Goal: Information Seeking & Learning: Find specific fact

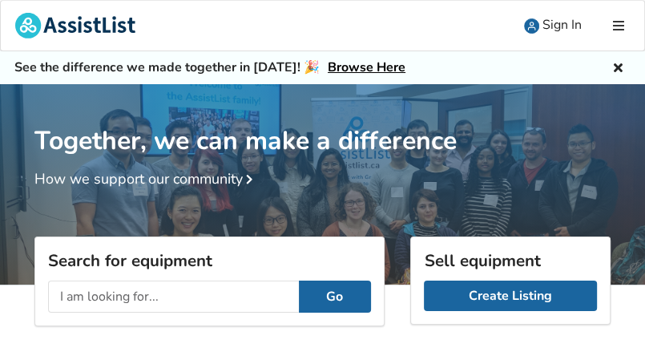
click at [63, 298] on input "text" at bounding box center [173, 297] width 251 height 32
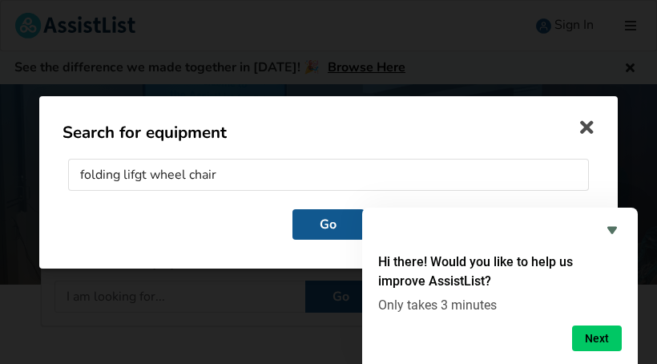
type input "folding lifgt wheel chair"
click at [328, 224] on button "Go" at bounding box center [329, 223] width 72 height 30
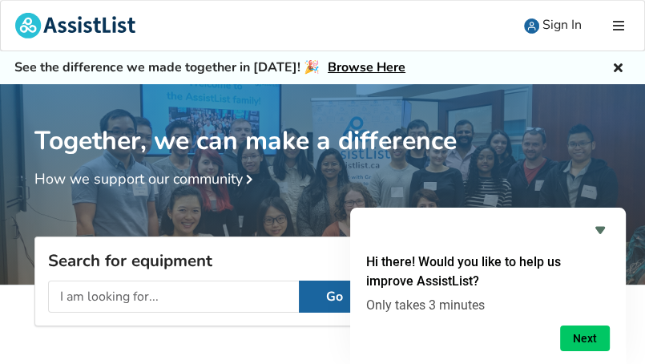
click at [333, 221] on div "Together, we can make a difference How we support our community" at bounding box center [322, 184] width 645 height 200
drag, startPoint x: 422, startPoint y: 322, endPoint x: 468, endPoint y: 309, distance: 48.0
click at [468, 309] on form "Hi there! Would you like to help us improve AssistList? Only takes 3 minutes Ne…" at bounding box center [488, 302] width 276 height 99
click at [468, 309] on p "Only takes 3 minutes" at bounding box center [488, 304] width 244 height 15
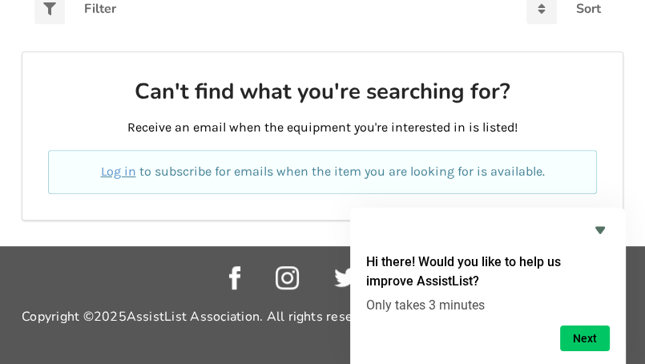
scroll to position [428, 0]
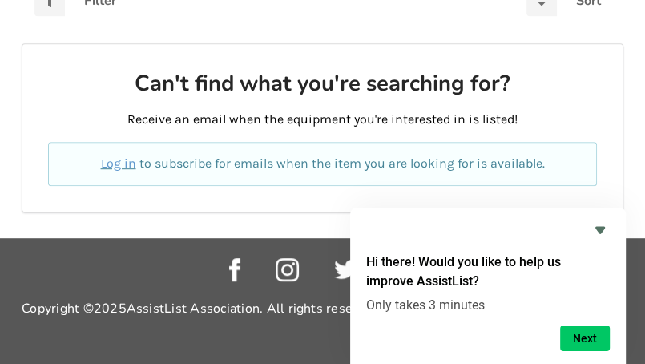
drag, startPoint x: 484, startPoint y: 318, endPoint x: 557, endPoint y: 259, distance: 94.0
click at [557, 259] on form "Hi there! Would you like to help us improve AssistList? Only takes 3 minutes Ne…" at bounding box center [488, 302] width 276 height 99
